Goal: Use online tool/utility: Utilize a website feature to perform a specific function

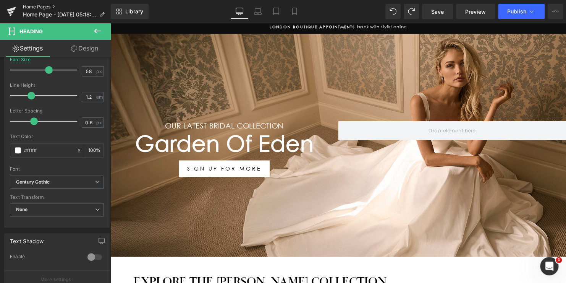
click at [41, 6] on link "Home Pages" at bounding box center [67, 7] width 88 height 6
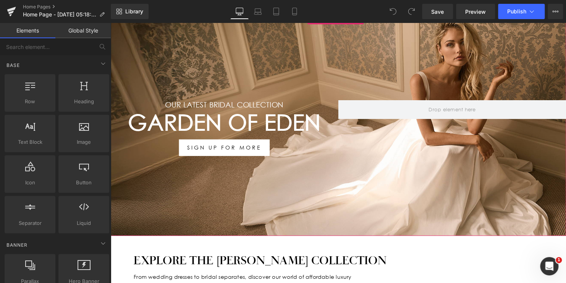
scroll to position [115, 0]
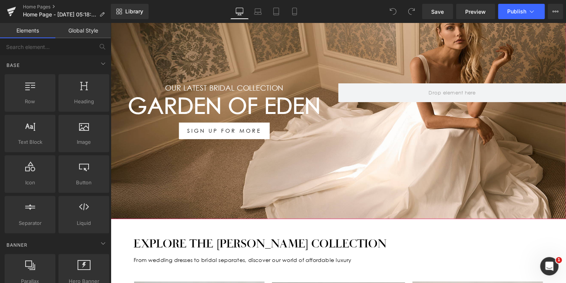
click at [231, 109] on div "Garden Of Eden Heading" at bounding box center [225, 107] width 231 height 27
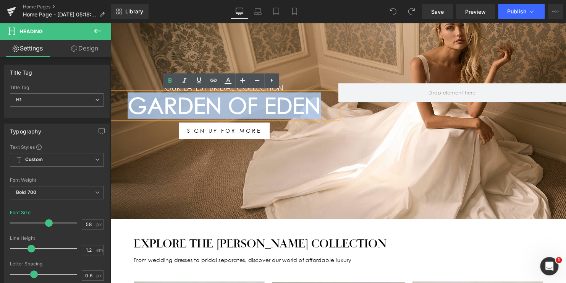
drag, startPoint x: 320, startPoint y: 100, endPoint x: 200, endPoint y: 138, distance: 125.8
click at [130, 98] on h1 "Garden Of Eden" at bounding box center [225, 107] width 231 height 27
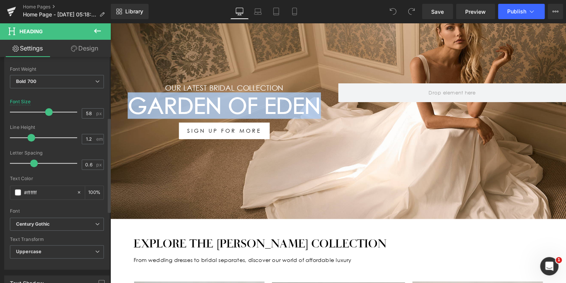
scroll to position [153, 0]
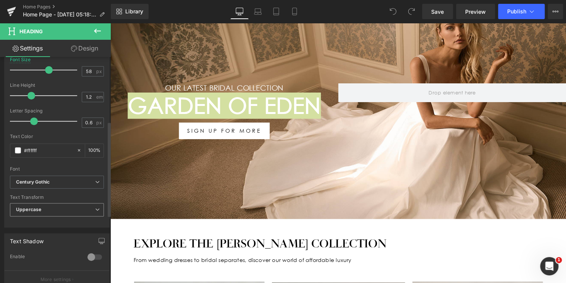
click at [46, 210] on span "Uppercase" at bounding box center [57, 209] width 94 height 13
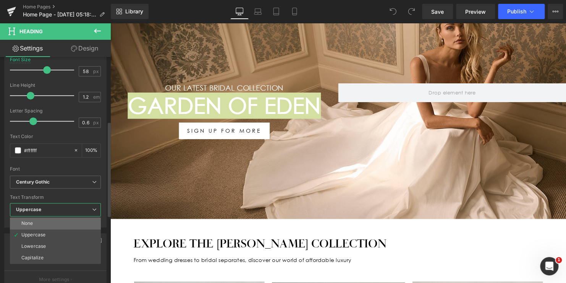
click at [45, 220] on li "None" at bounding box center [55, 222] width 91 height 11
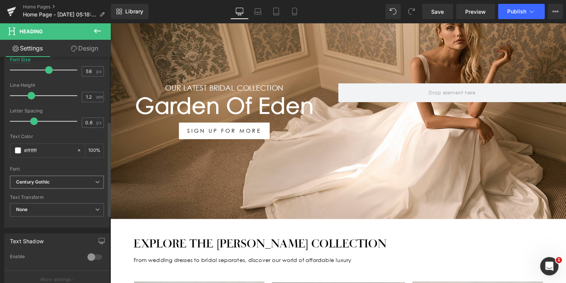
click at [55, 182] on b "Century Gothic" at bounding box center [55, 182] width 79 height 6
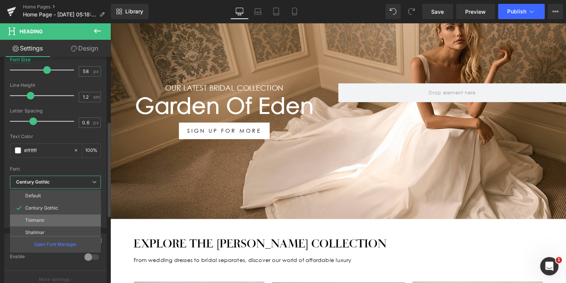
scroll to position [27, 0]
click at [52, 226] on p "MrsEavesOT-Italic(new)" at bounding box center [51, 228] width 53 height 5
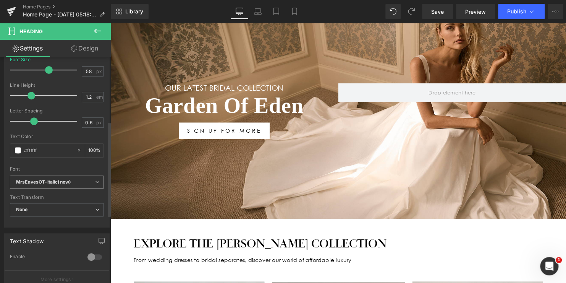
click at [56, 181] on icon "MrsEavesOT-Italic(new)" at bounding box center [43, 182] width 55 height 6
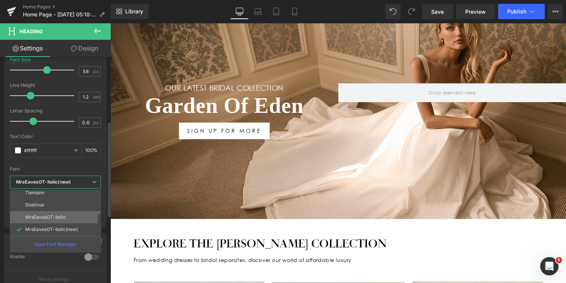
click at [58, 217] on p "MrsEavesOT-Italic" at bounding box center [45, 216] width 40 height 5
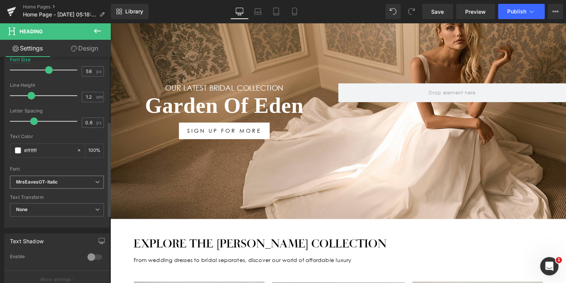
click at [58, 180] on icon "MrsEavesOT-Italic" at bounding box center [37, 182] width 42 height 6
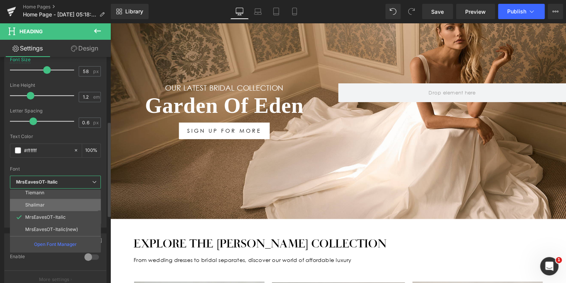
scroll to position [0, 0]
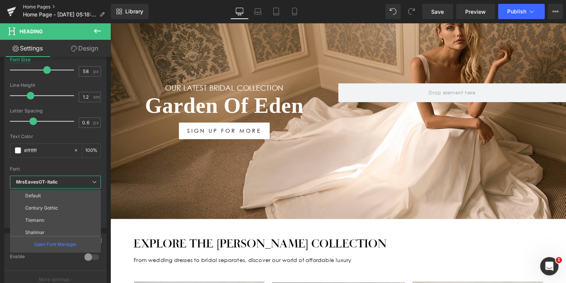
click at [39, 6] on link "Home Pages" at bounding box center [67, 7] width 88 height 6
